Goal: Information Seeking & Learning: Learn about a topic

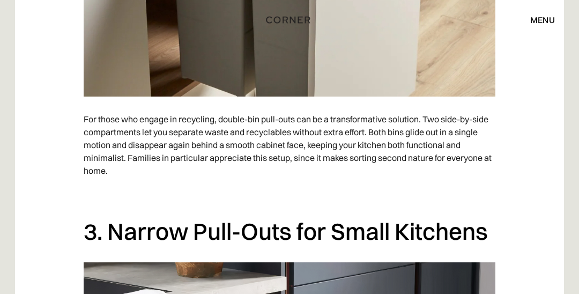
scroll to position [1487, 0]
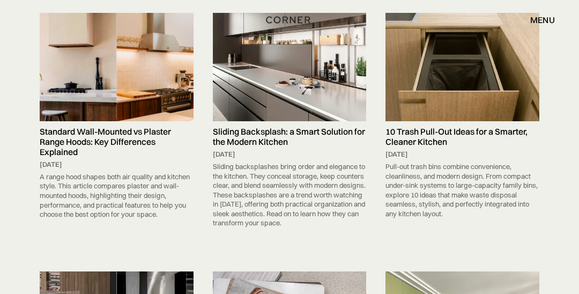
scroll to position [654, 0]
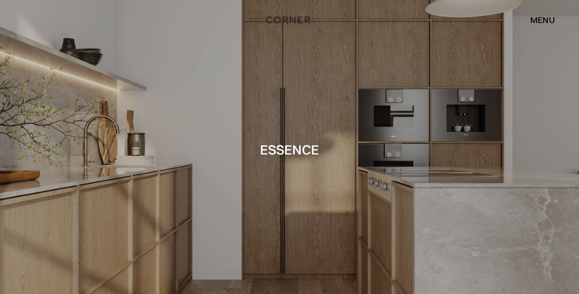
click at [542, 19] on div "menu" at bounding box center [542, 20] width 25 height 9
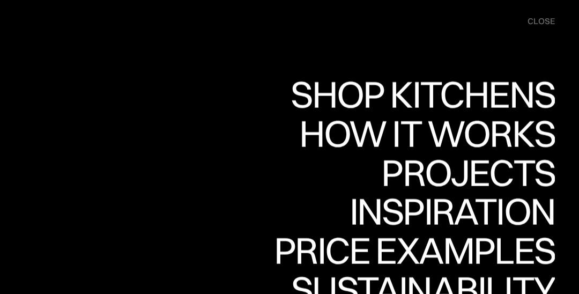
click at [465, 206] on div "Inspiration" at bounding box center [444, 211] width 220 height 38
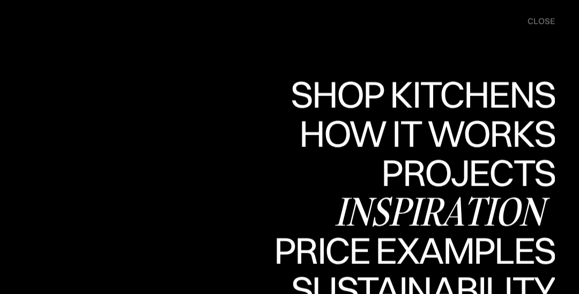
click at [511, 211] on div "Inspiration" at bounding box center [444, 211] width 220 height 38
